Goal: Check status: Check status

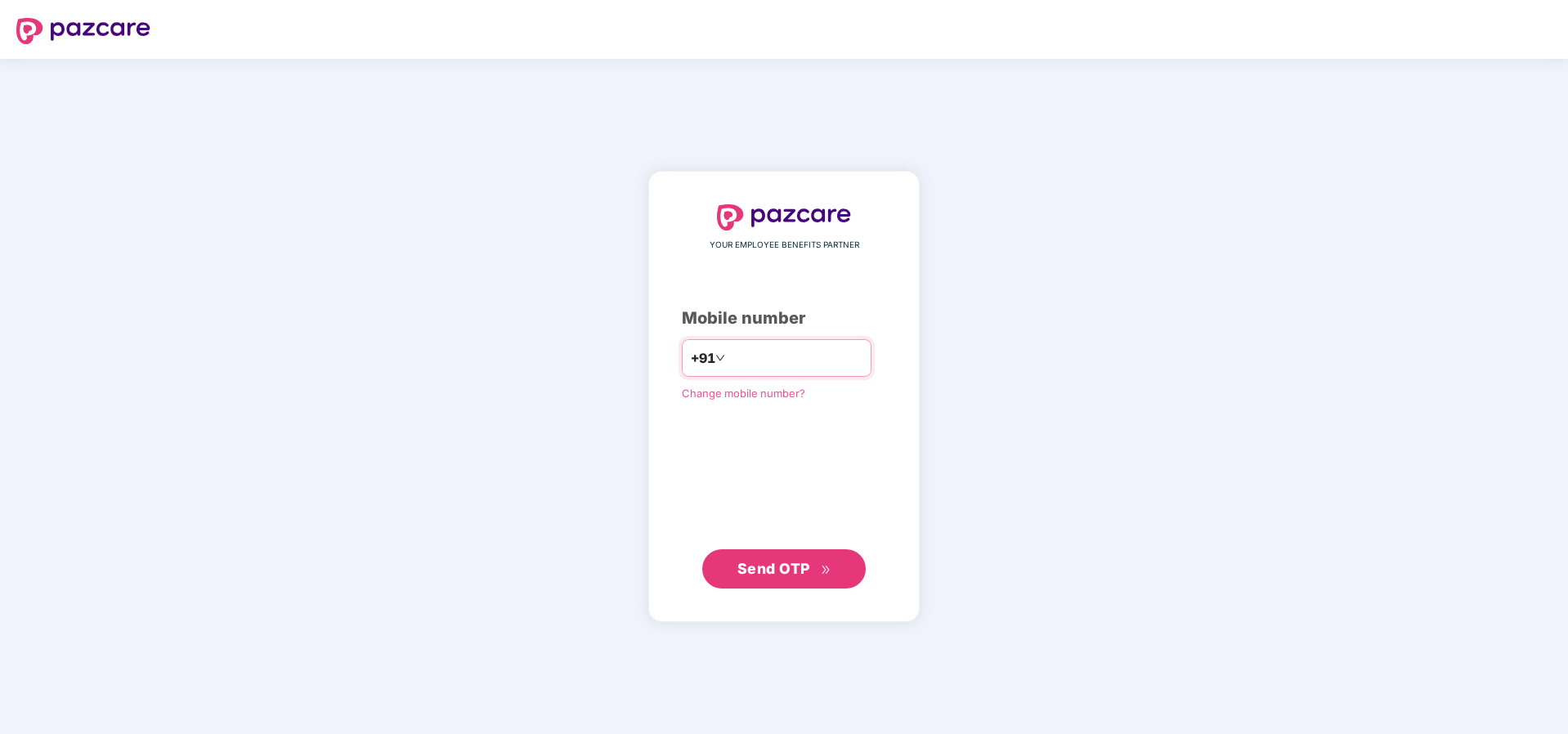
type input "**********"
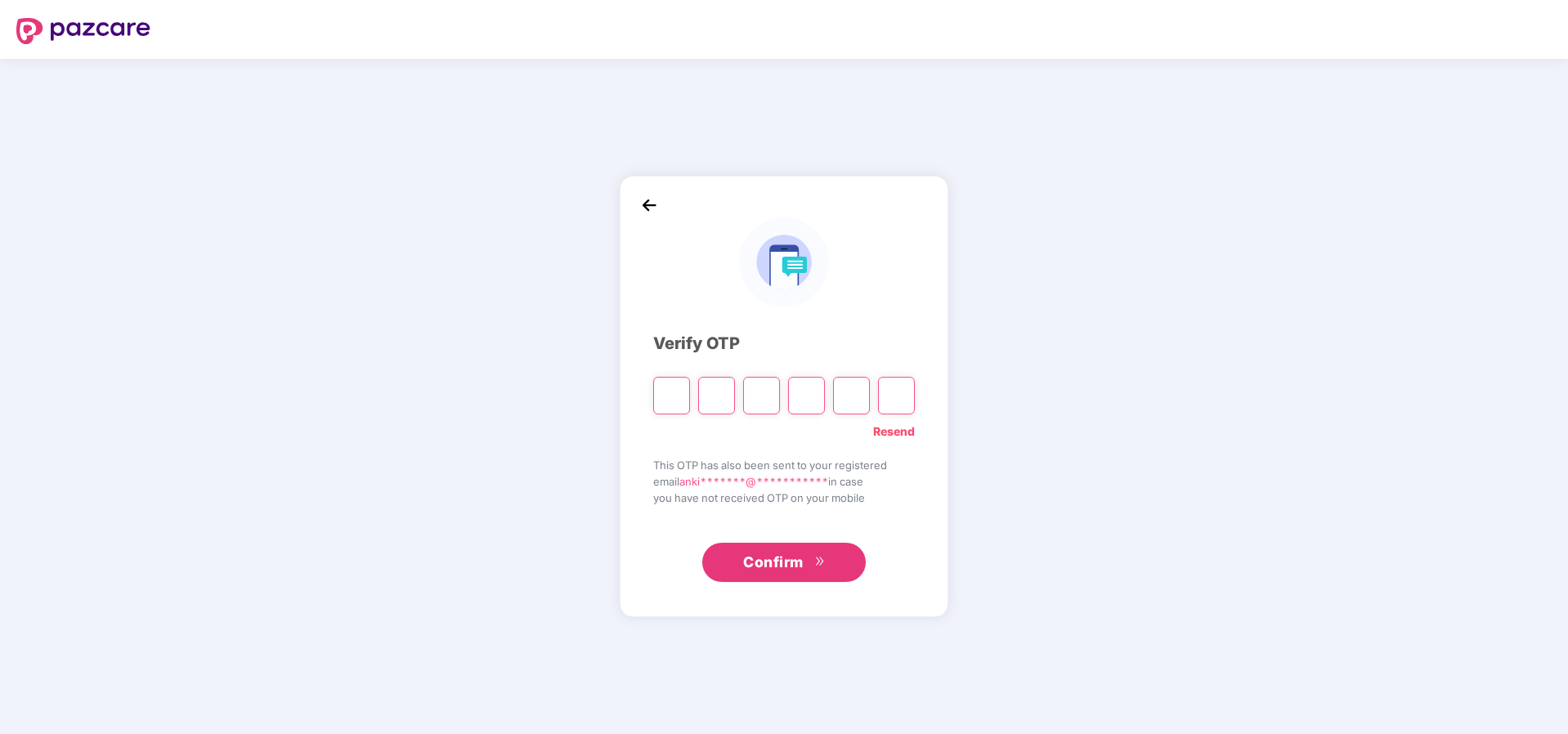
paste input "*"
type input "*"
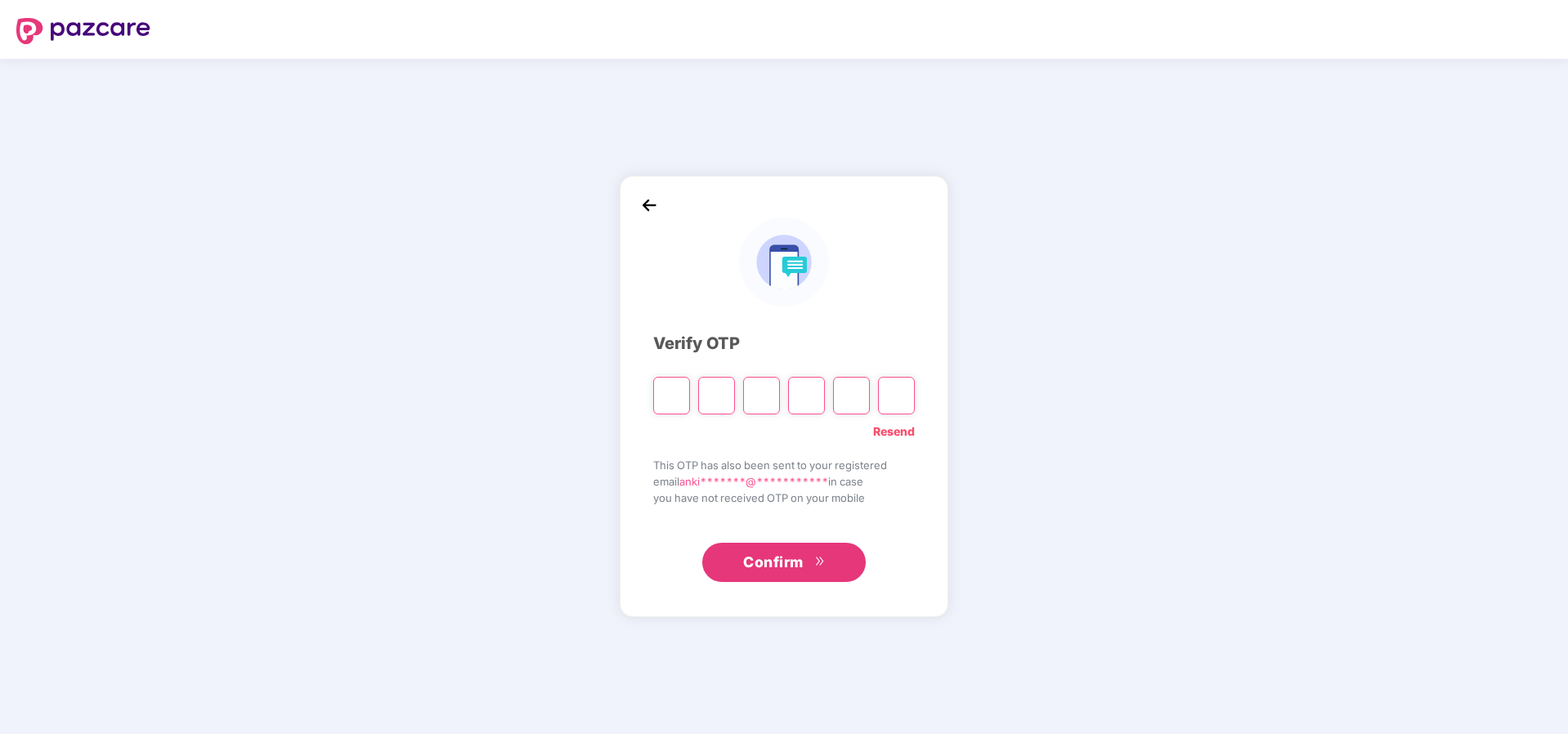
type input "*"
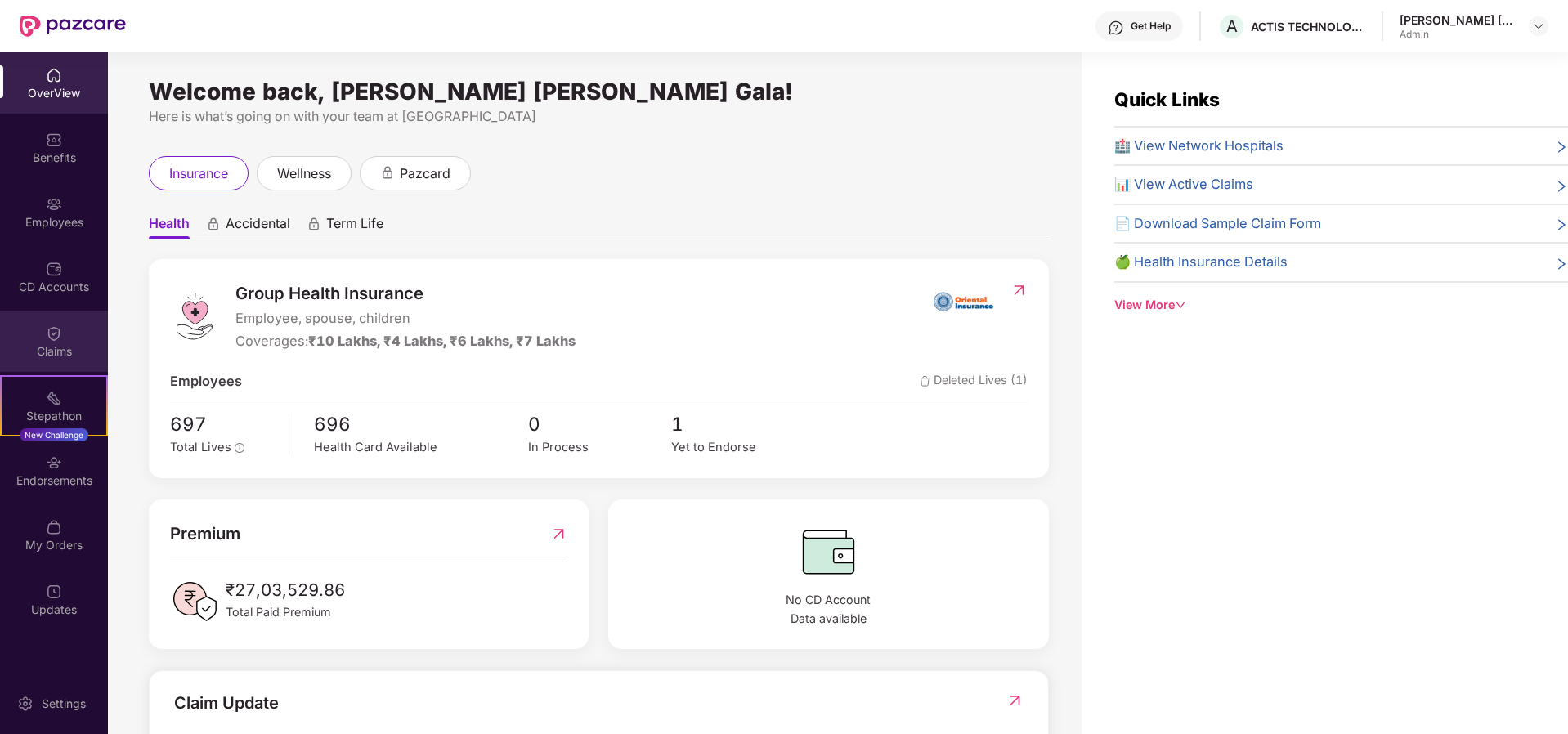
click at [65, 334] on div "Claims" at bounding box center [53, 342] width 108 height 62
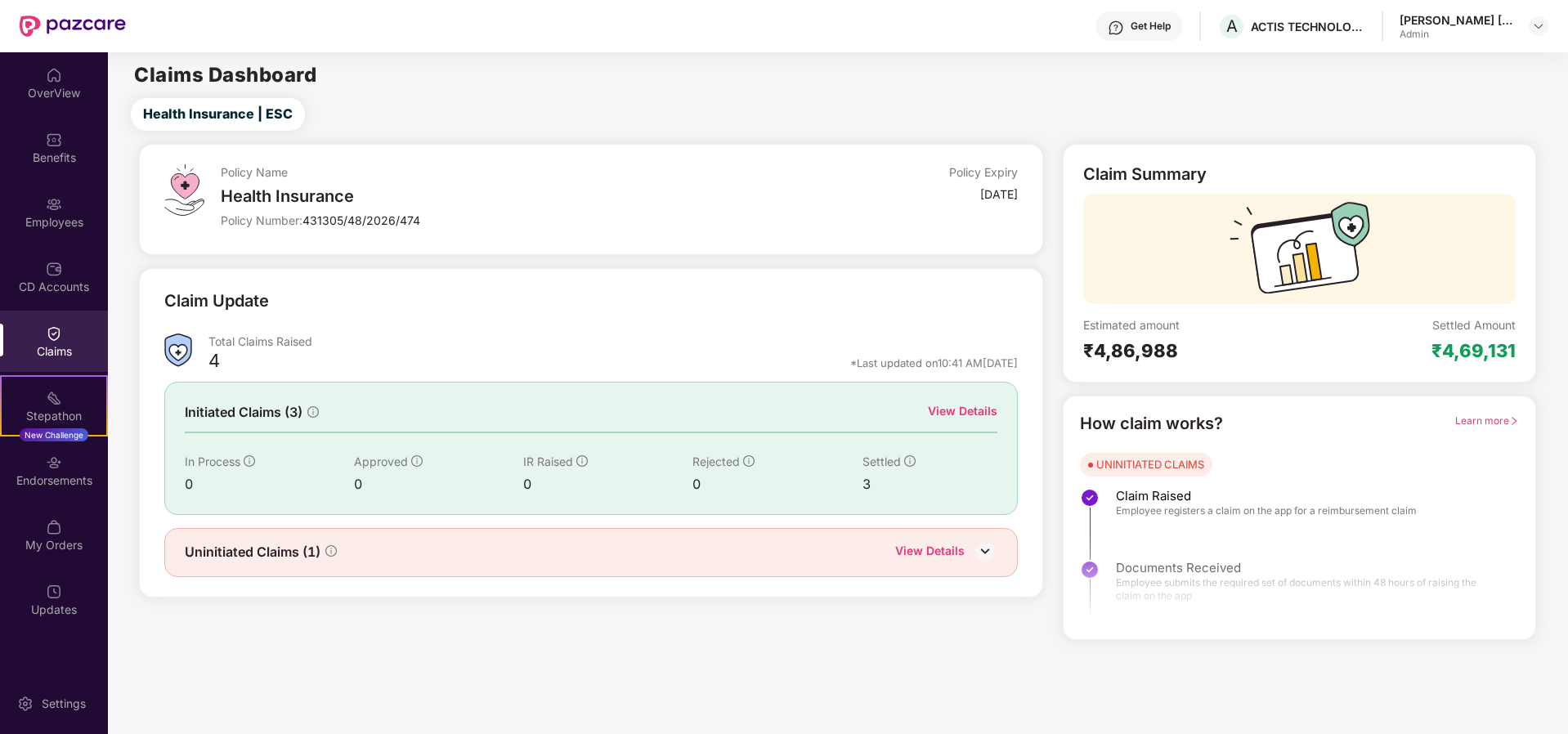
click at [985, 552] on img at bounding box center [984, 550] width 24 height 24
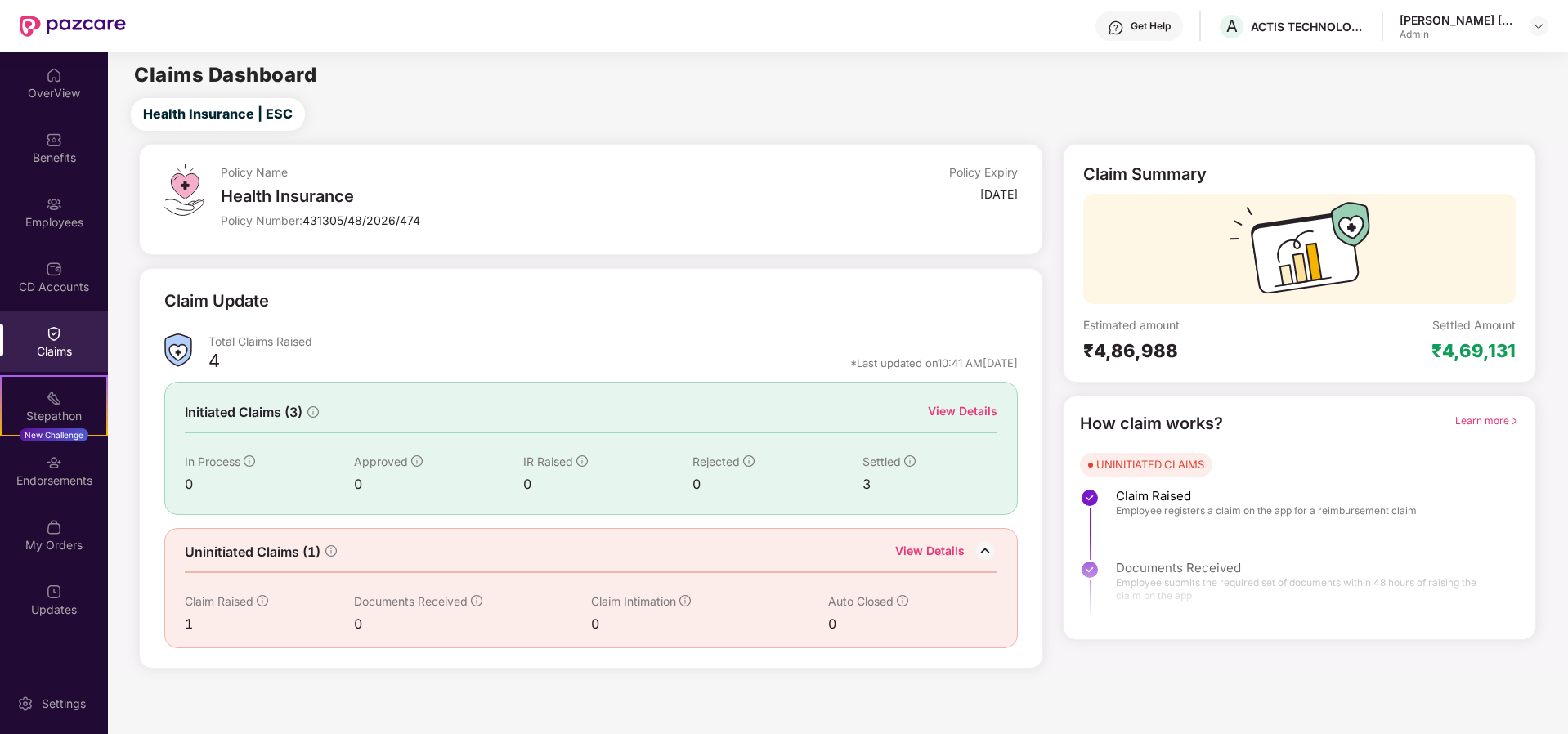
click at [870, 479] on div "3" at bounding box center [930, 484] width 136 height 21
click at [865, 490] on div "3" at bounding box center [930, 484] width 136 height 21
click at [991, 548] on img at bounding box center [984, 550] width 24 height 24
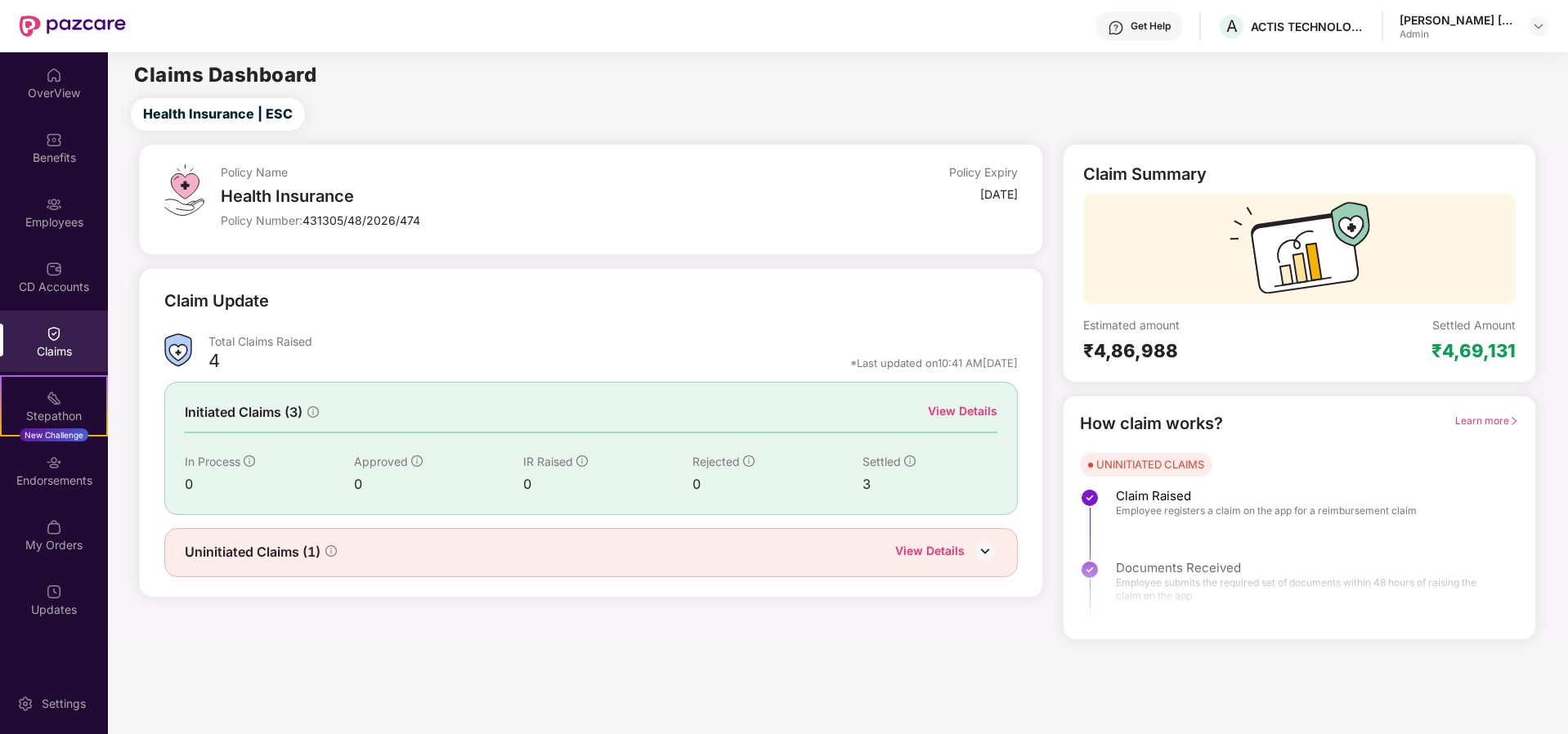
click at [991, 548] on img at bounding box center [984, 550] width 24 height 24
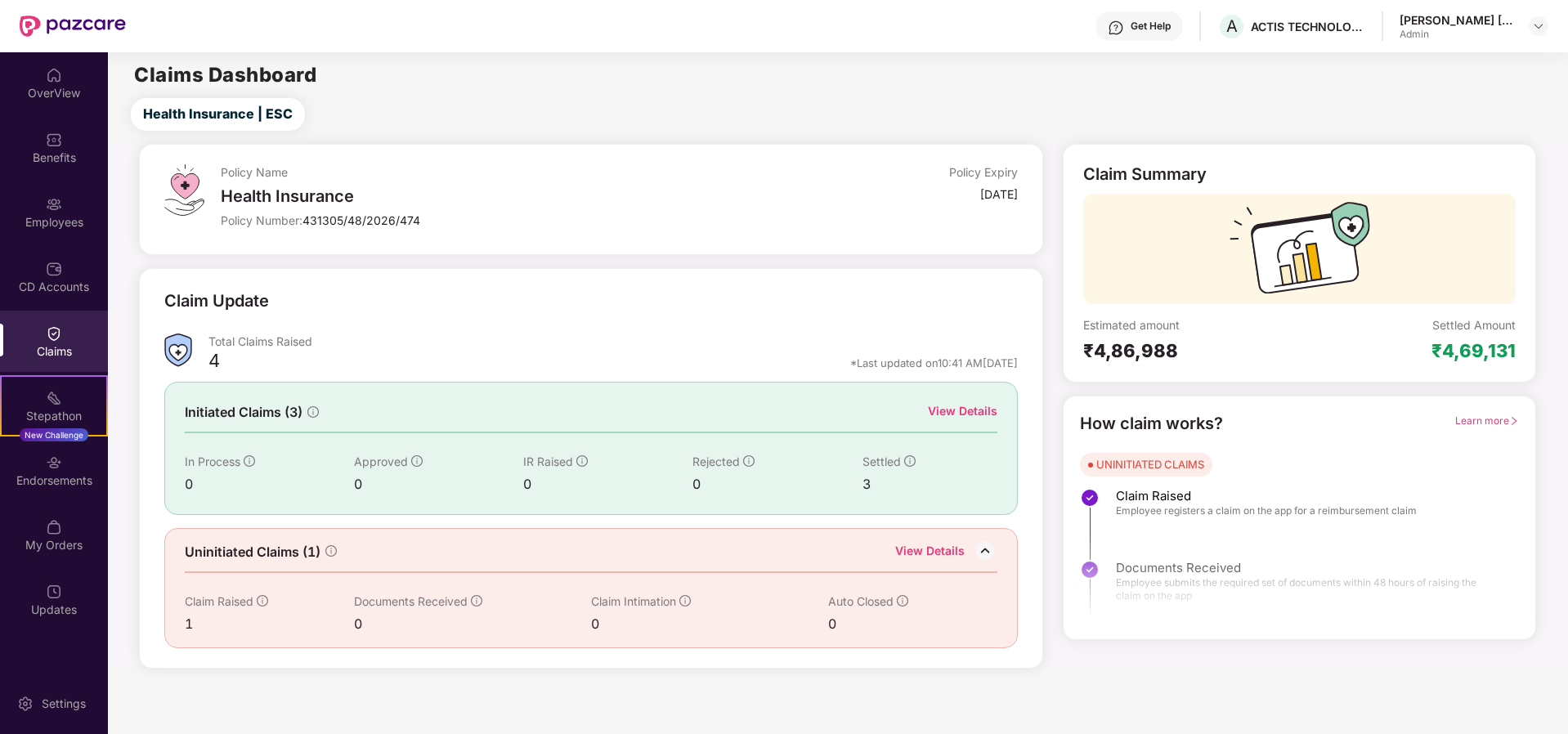
click at [183, 625] on div "Uninitiated Claims (1) View Details Claim Raised 1 Documents Received 0 Claim I…" at bounding box center [591, 588] width 854 height 120
click at [187, 627] on div "1" at bounding box center [269, 624] width 169 height 21
drag, startPoint x: 188, startPoint y: 627, endPoint x: 301, endPoint y: 614, distance: 113.7
click at [244, 622] on div "1" at bounding box center [269, 624] width 169 height 21
click at [493, 565] on div "Uninitiated Claims (1) View Details Claim Raised 1 Documents Received 0 Claim I…" at bounding box center [591, 588] width 854 height 120
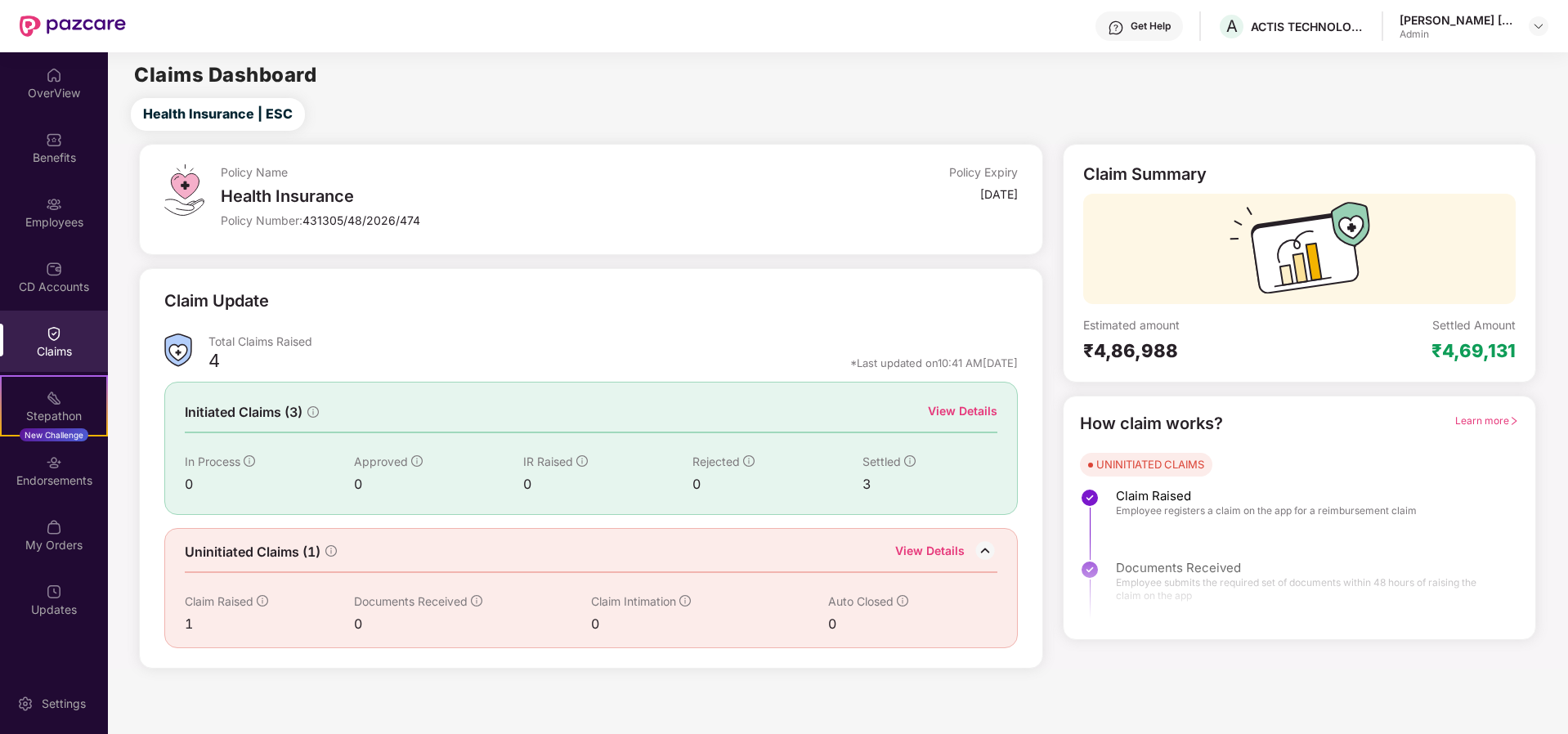
click at [974, 408] on div "View Details" at bounding box center [962, 412] width 69 height 18
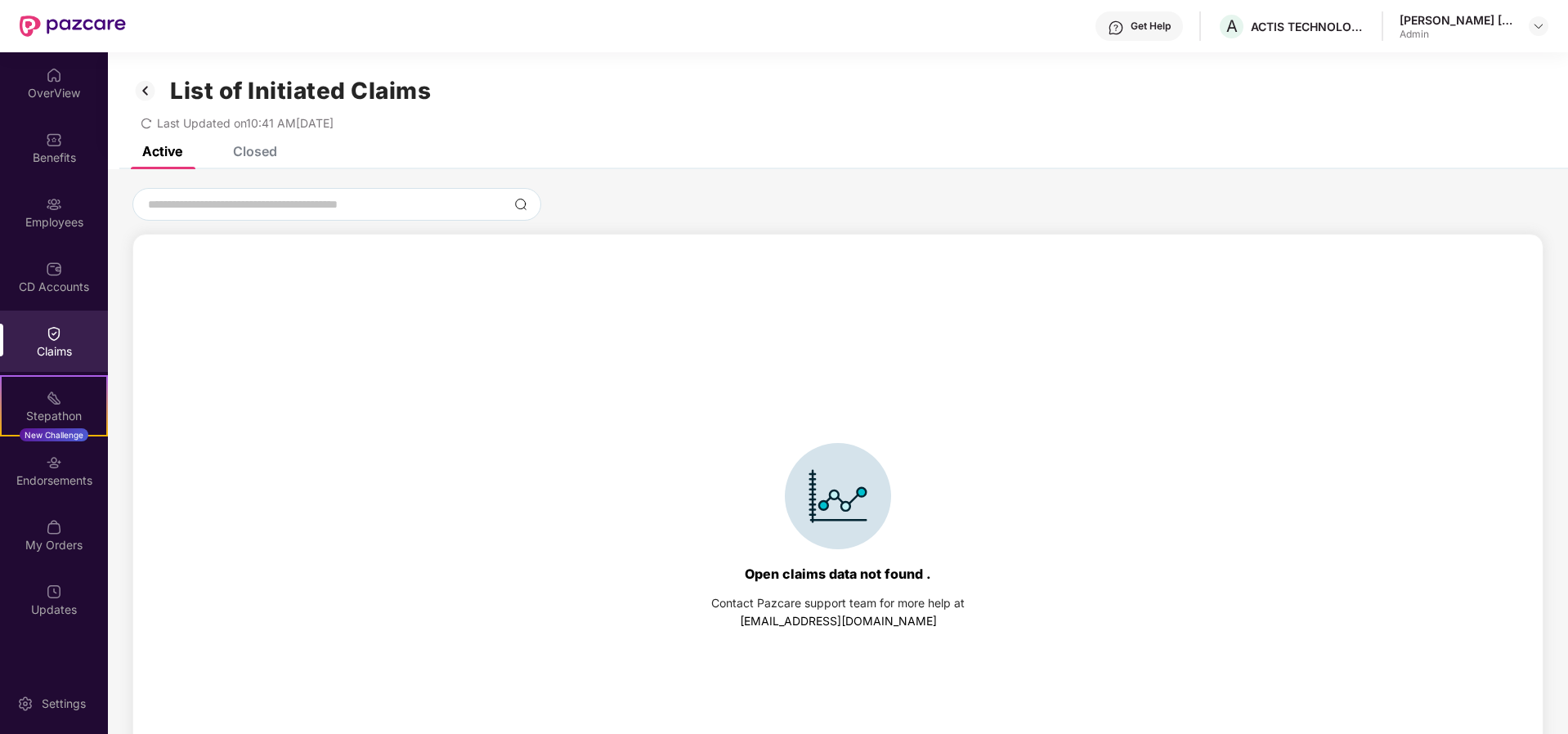
click at [262, 147] on div "Closed" at bounding box center [255, 152] width 44 height 17
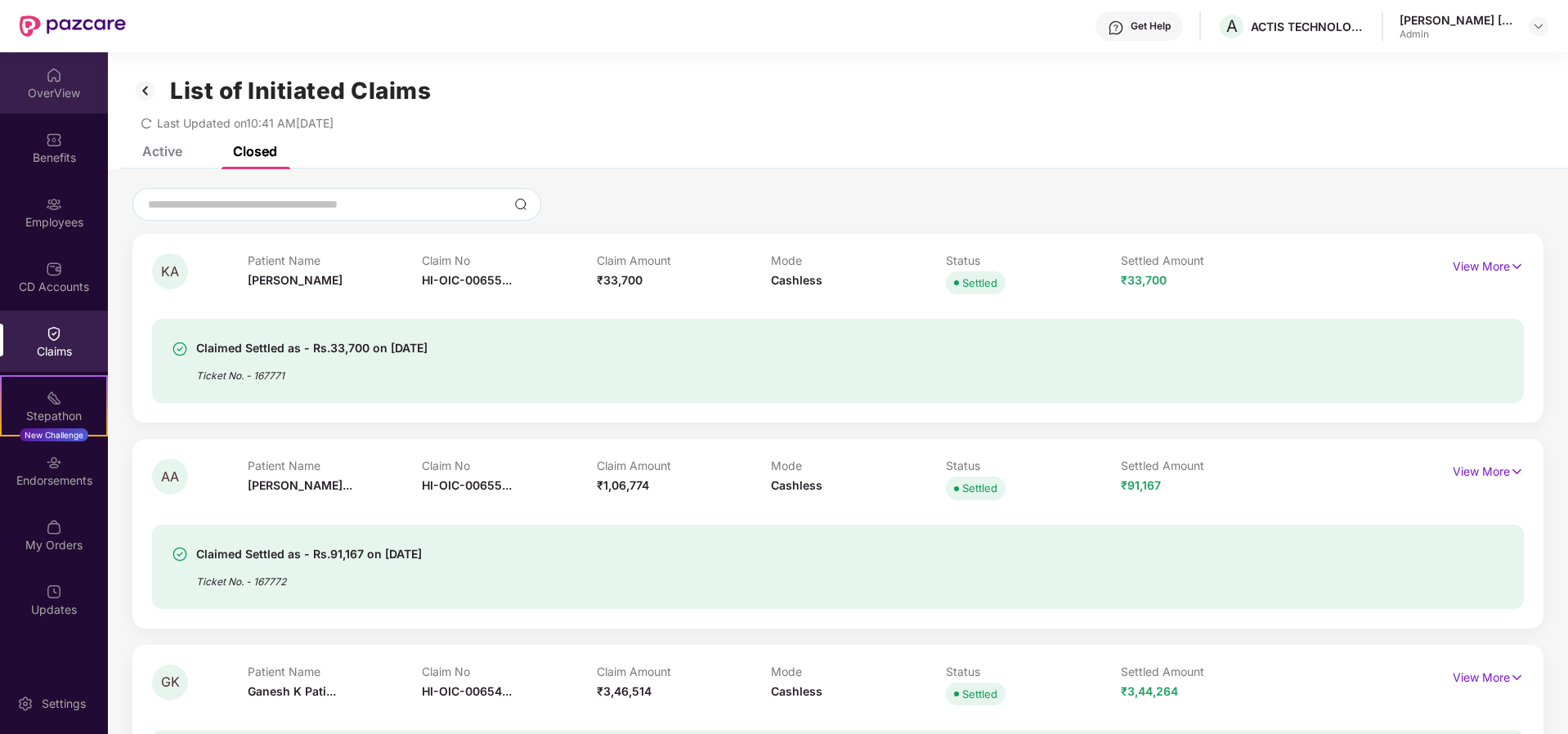
click at [54, 93] on div "OverView" at bounding box center [53, 93] width 108 height 17
